Goal: Task Accomplishment & Management: Use online tool/utility

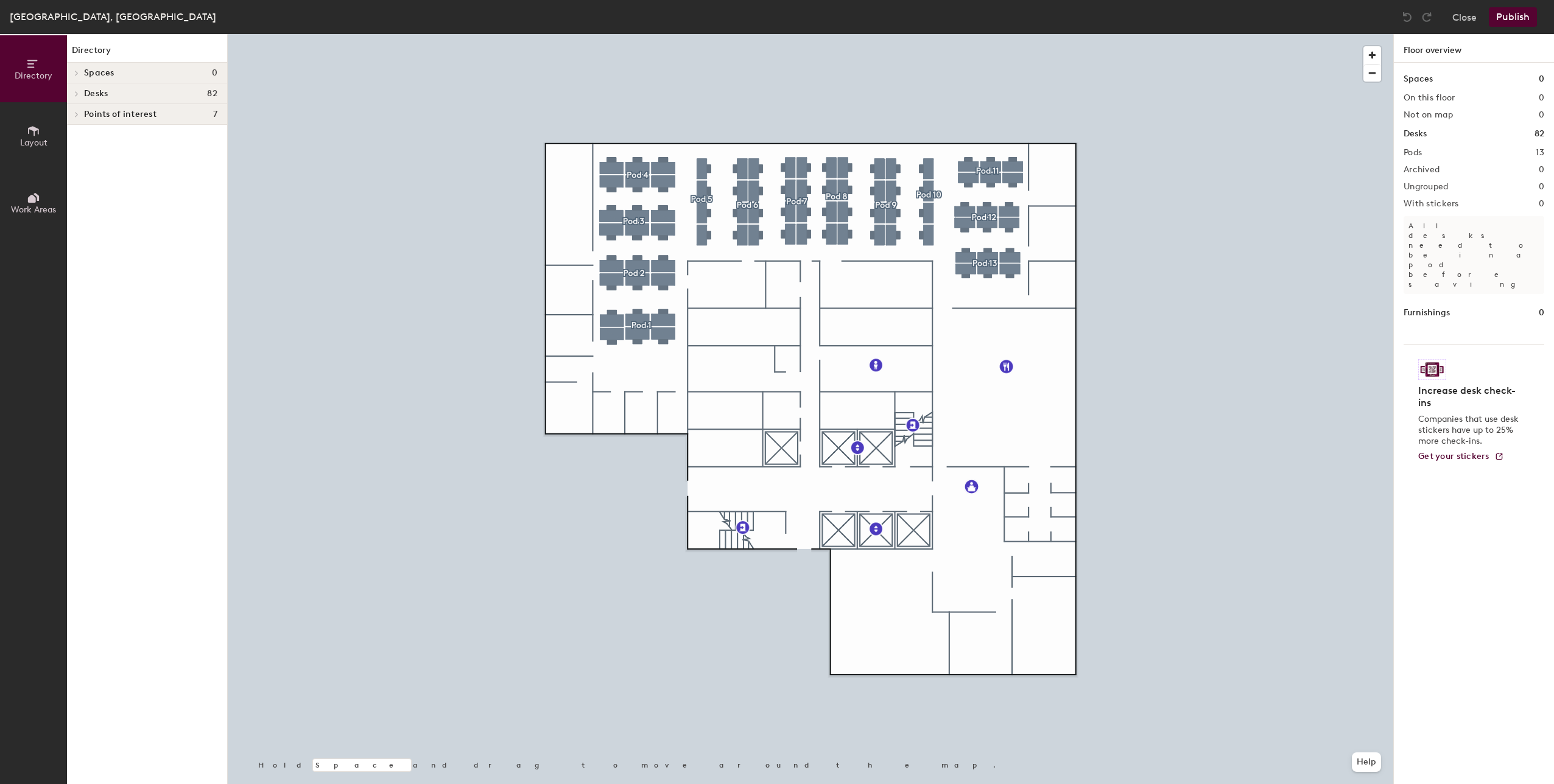
click at [1462, 7] on div "[GEOGRAPHIC_DATA], [GEOGRAPHIC_DATA] Close Publish" at bounding box center [777, 17] width 1554 height 34
click at [1457, 17] on button "Close" at bounding box center [1464, 17] width 24 height 19
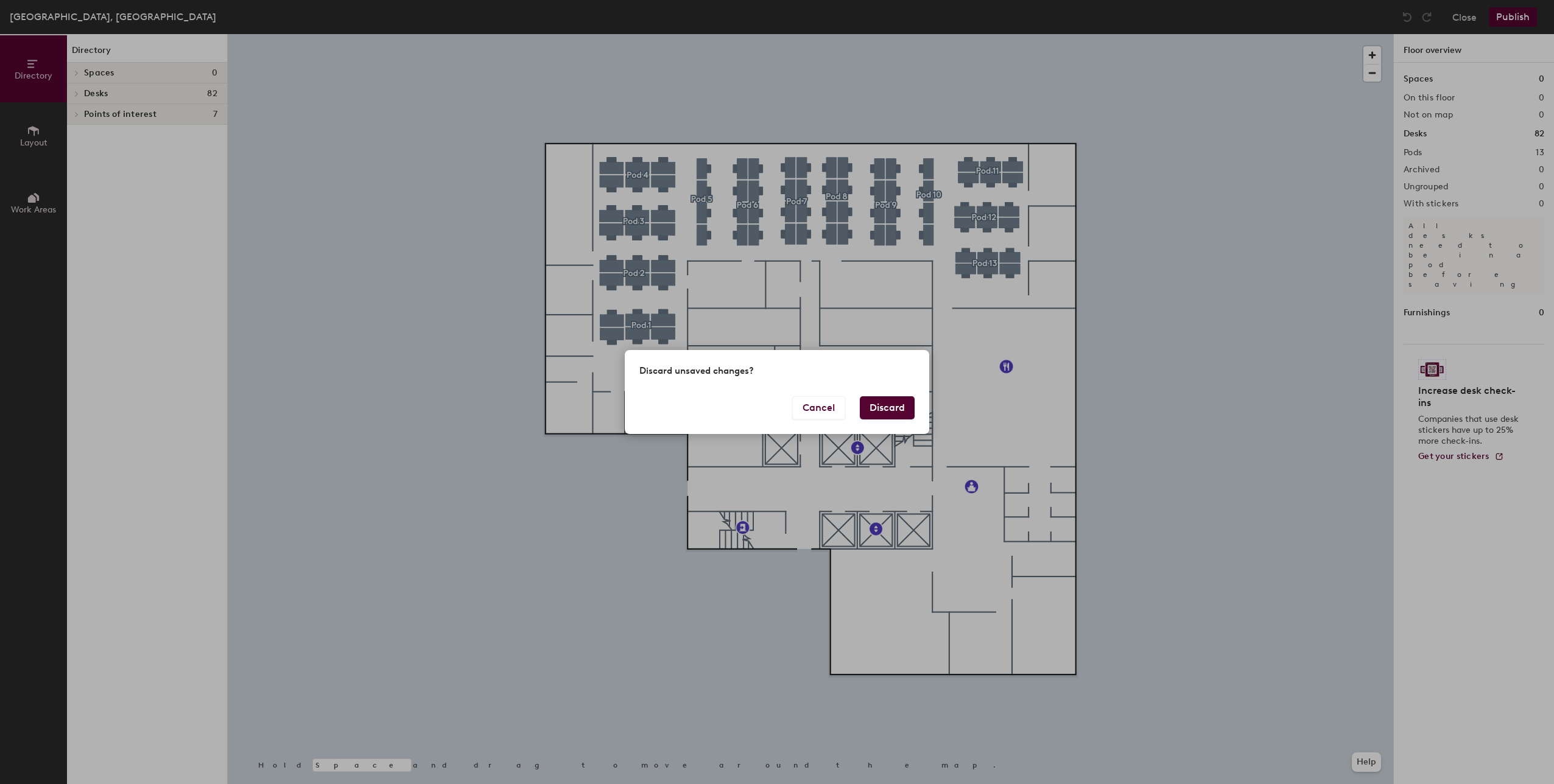
click at [881, 403] on button "Discard" at bounding box center [887, 407] width 55 height 23
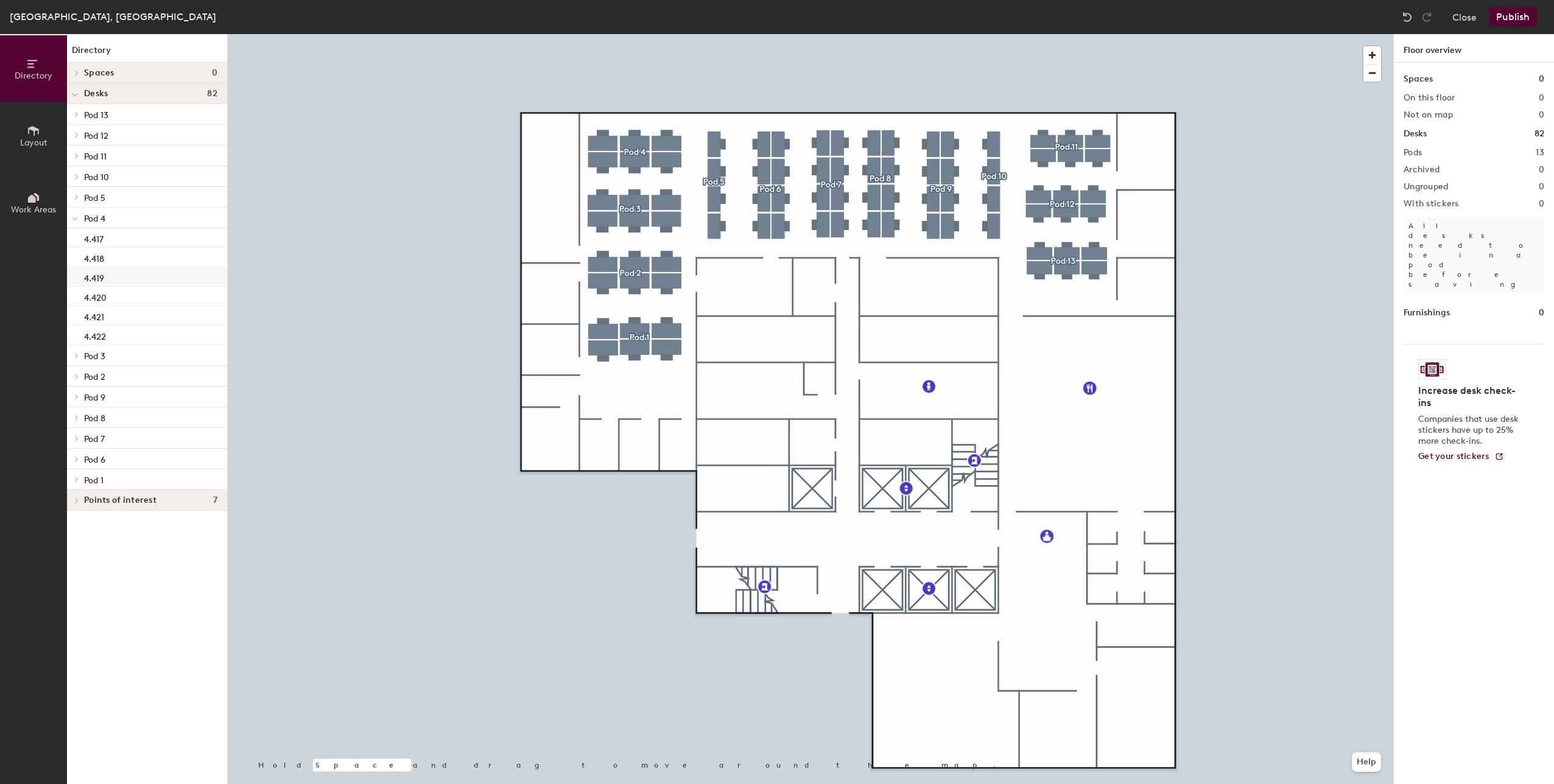
click at [99, 269] on div "4.419" at bounding box center [147, 276] width 160 height 19
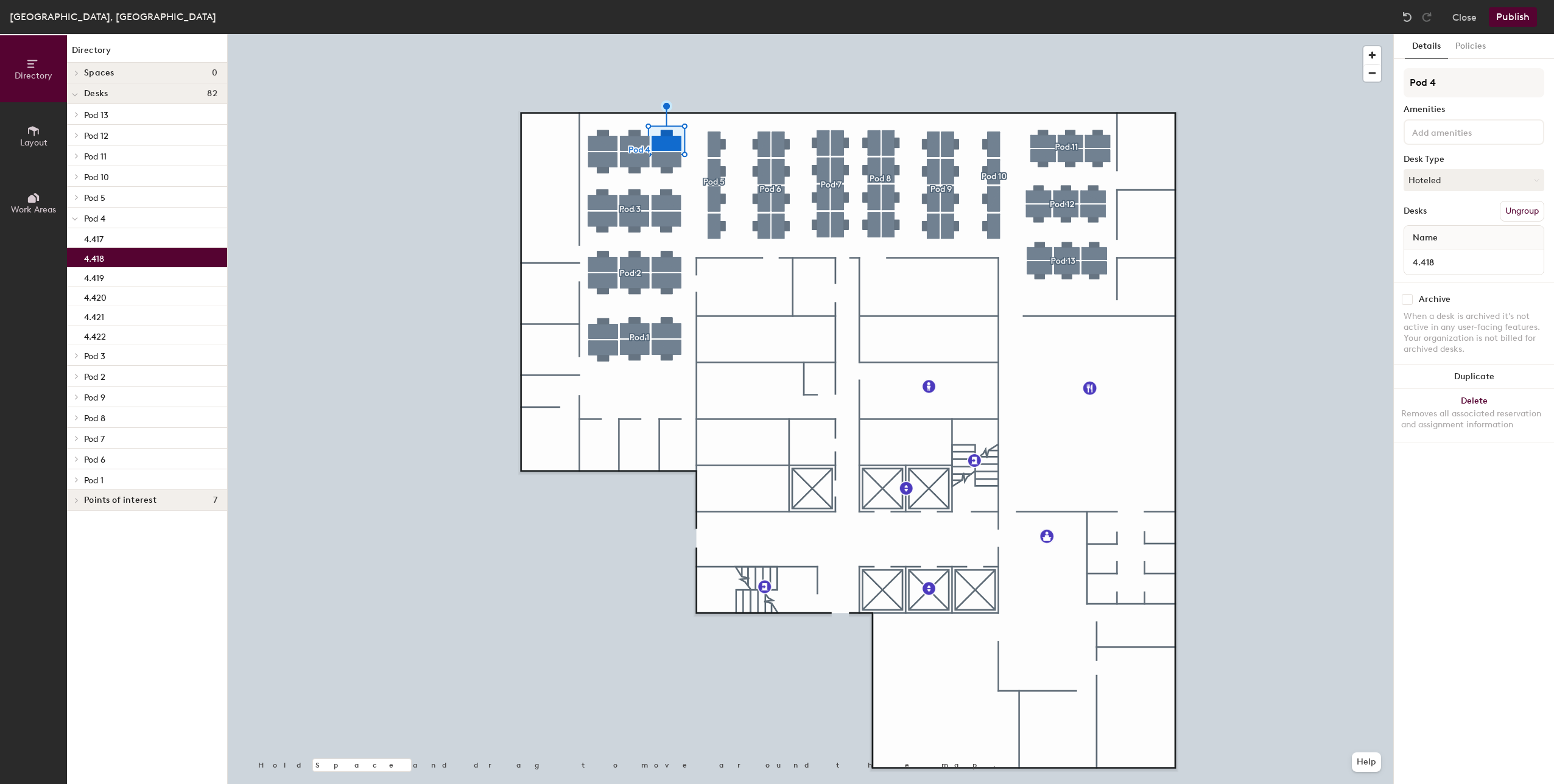
click at [92, 254] on p "4.418" at bounding box center [94, 257] width 20 height 14
click at [105, 281] on div "4.419" at bounding box center [147, 276] width 160 height 19
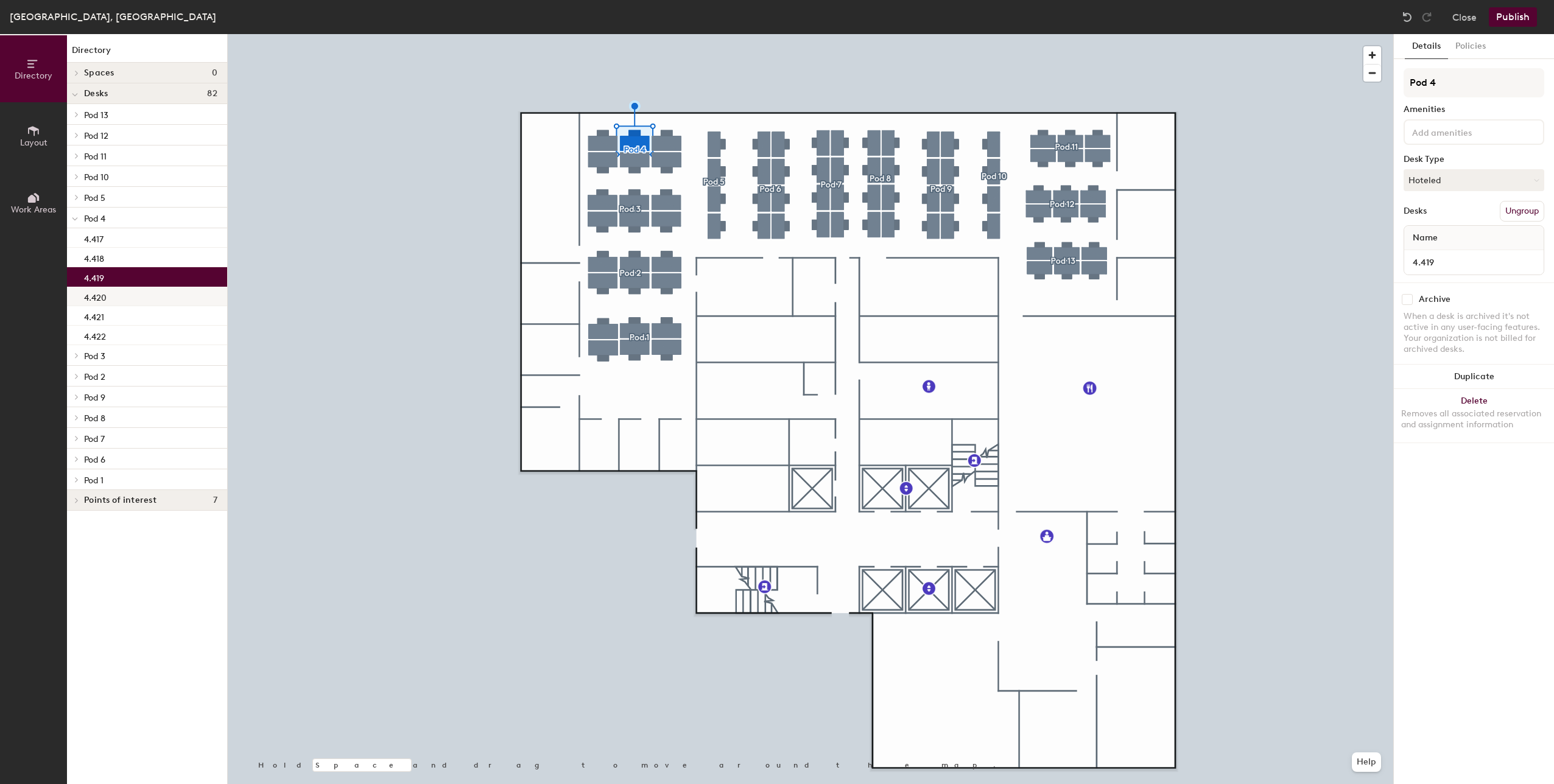
click at [105, 298] on p "4.420" at bounding box center [95, 296] width 22 height 14
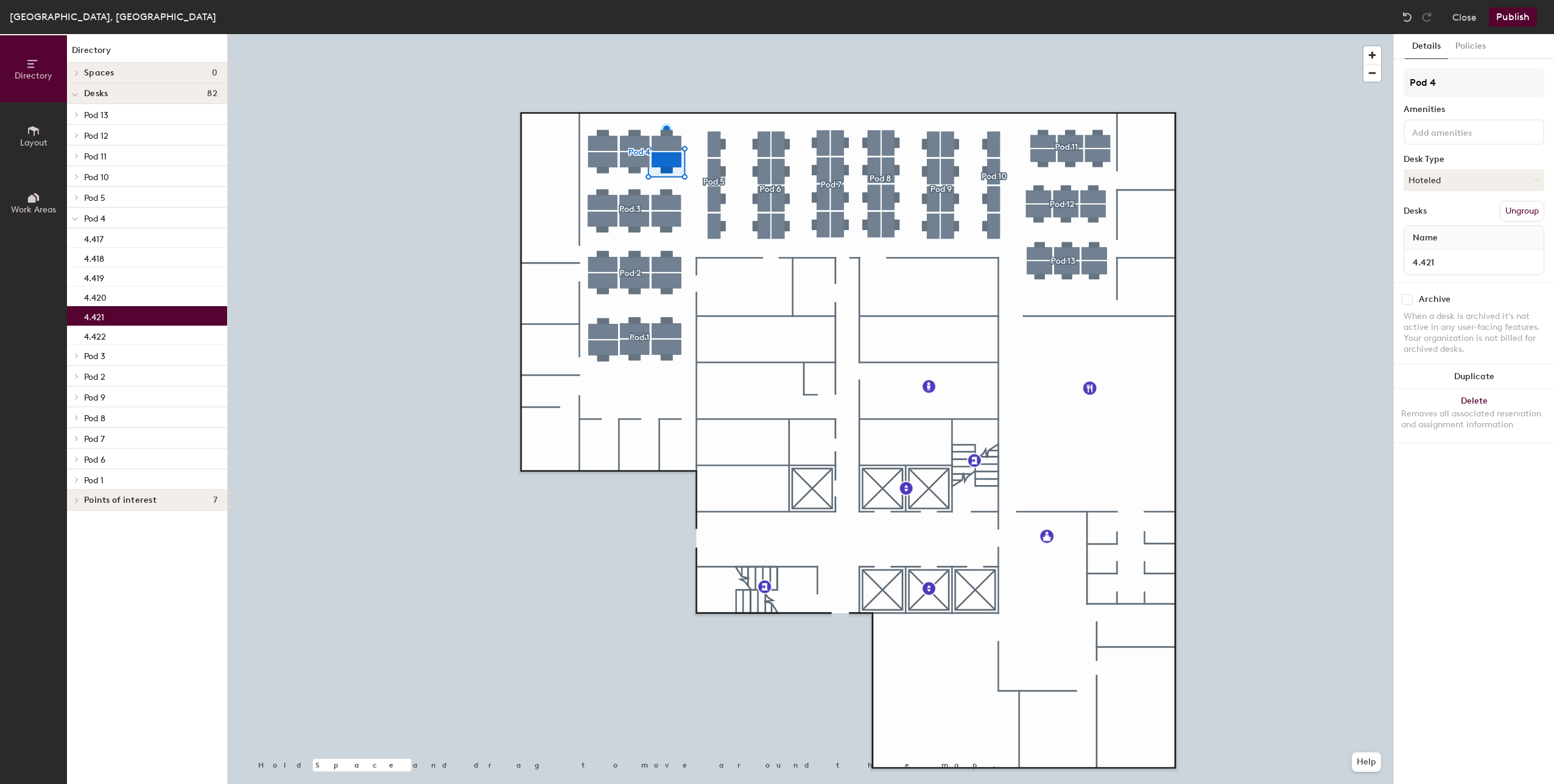
click at [103, 315] on p "4.421" at bounding box center [94, 315] width 20 height 14
click at [1473, 181] on button "Hoteled" at bounding box center [1474, 180] width 141 height 22
click at [1437, 215] on div "Assigned" at bounding box center [1465, 218] width 122 height 18
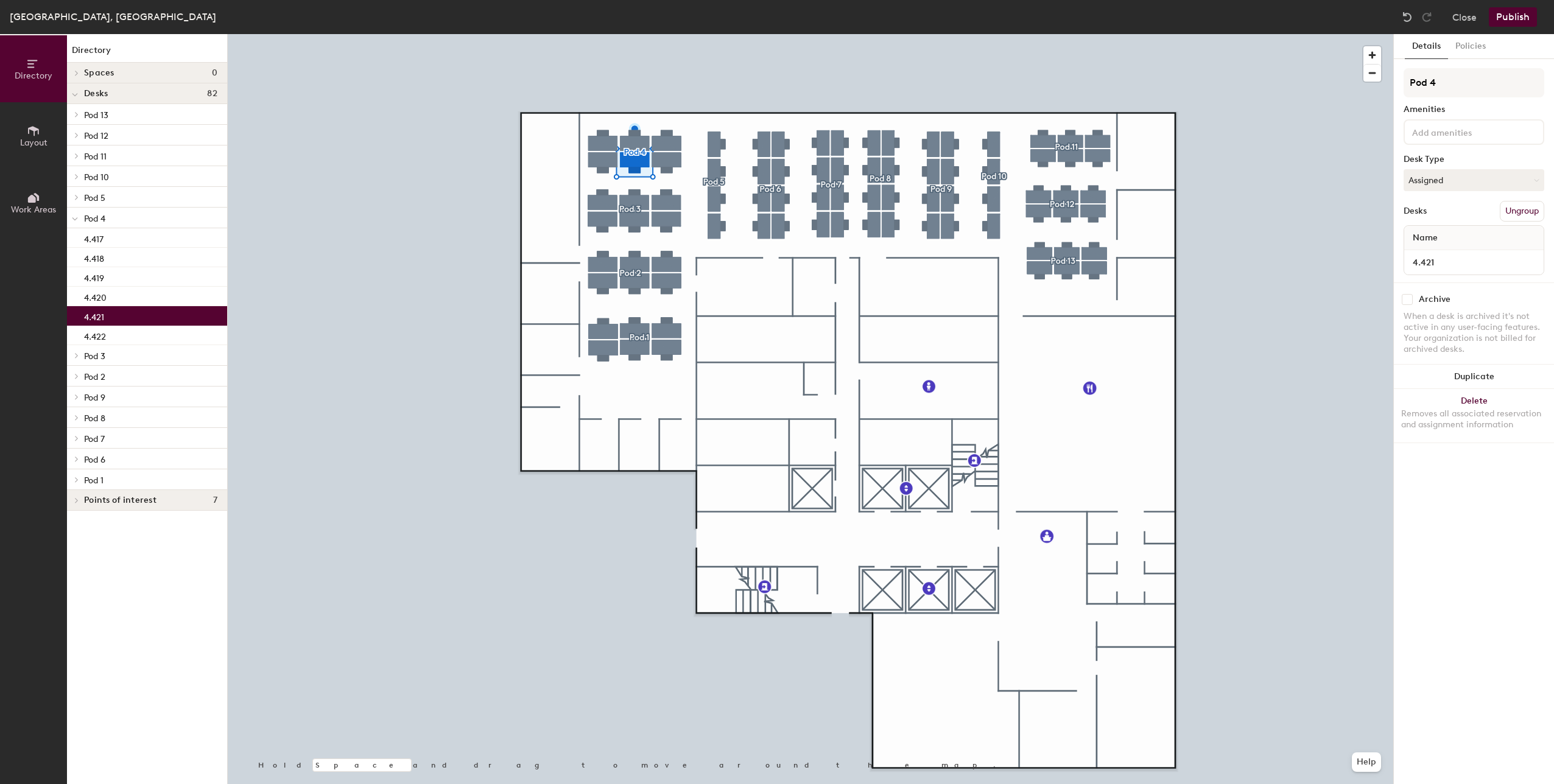
click at [1445, 232] on div "Name" at bounding box center [1474, 237] width 140 height 24
click at [1430, 237] on span "Name" at bounding box center [1426, 237] width 37 height 22
click at [1462, 177] on button "Assigned" at bounding box center [1474, 180] width 141 height 22
click at [1476, 190] on button "Assigned" at bounding box center [1474, 180] width 141 height 22
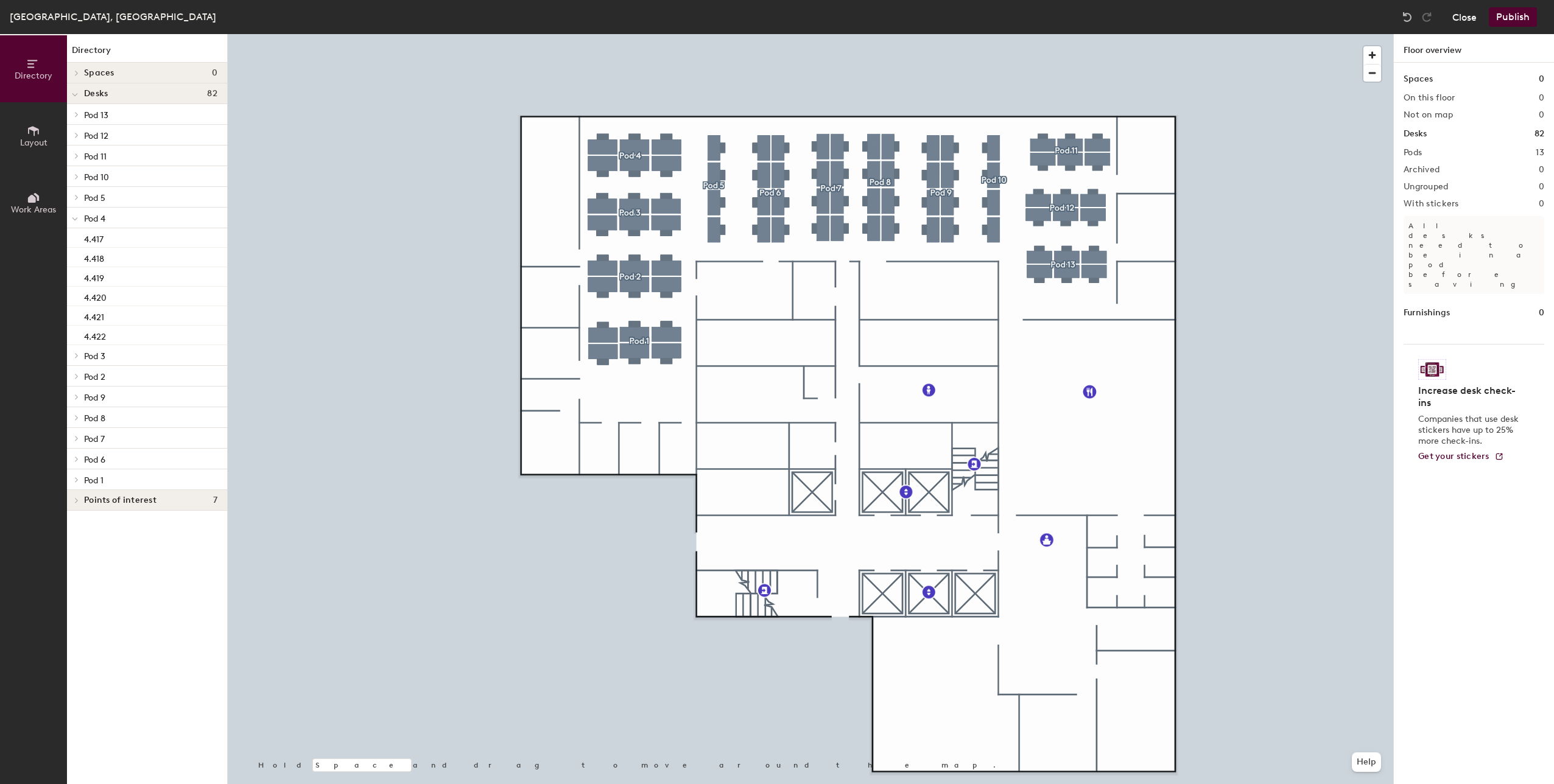
click at [1475, 17] on button "Close" at bounding box center [1464, 17] width 24 height 19
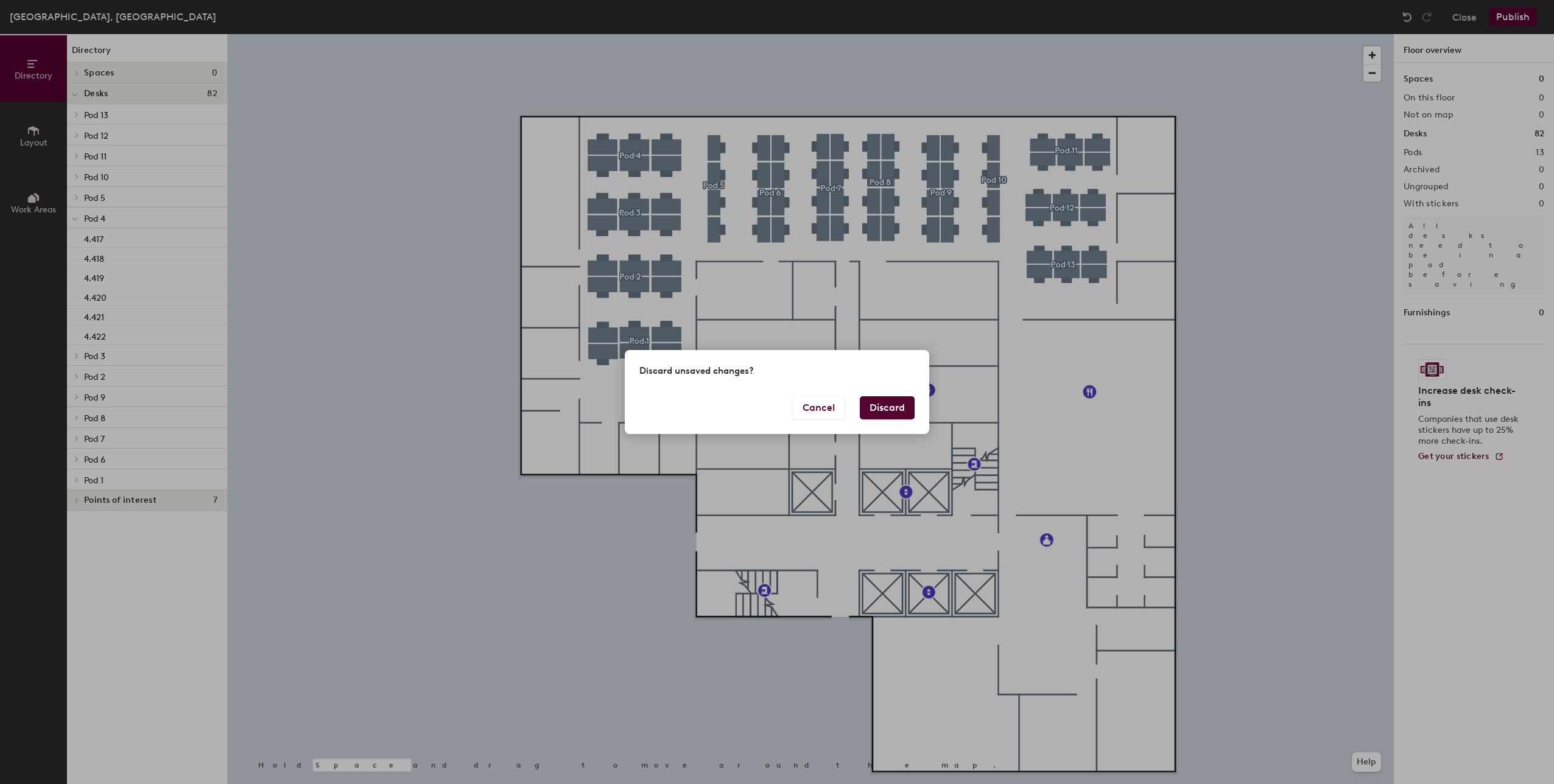
click at [880, 412] on button "Discard" at bounding box center [887, 407] width 55 height 23
